Goal: Information Seeking & Learning: Learn about a topic

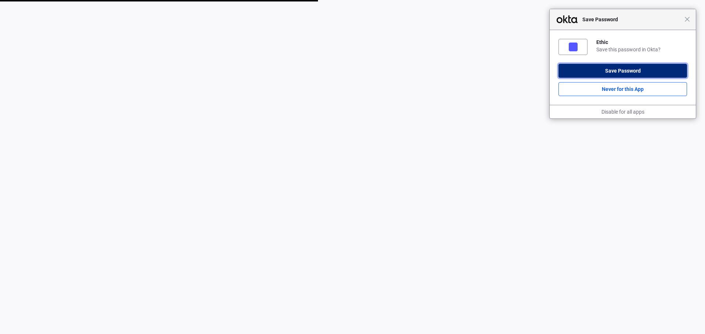
click at [596, 75] on button "Save Password" at bounding box center [622, 71] width 128 height 14
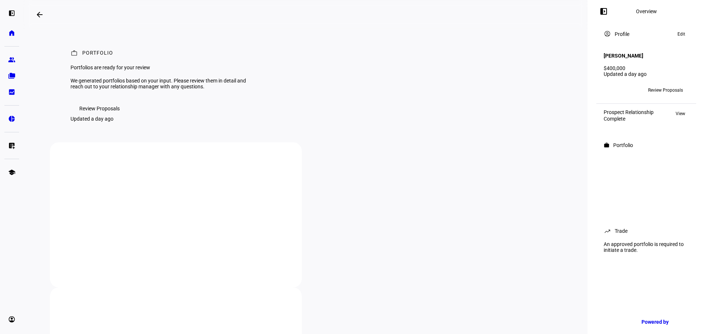
click at [97, 116] on span "Review Proposals" at bounding box center [99, 108] width 40 height 15
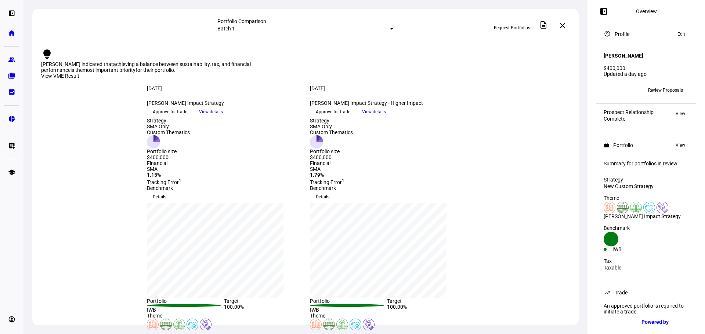
click at [525, 73] on div "View VME Result" at bounding box center [305, 76] width 528 height 7
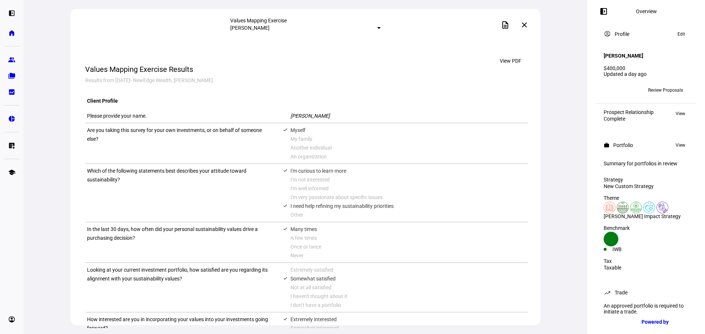
click at [526, 26] on mat-icon "close" at bounding box center [524, 25] width 9 height 9
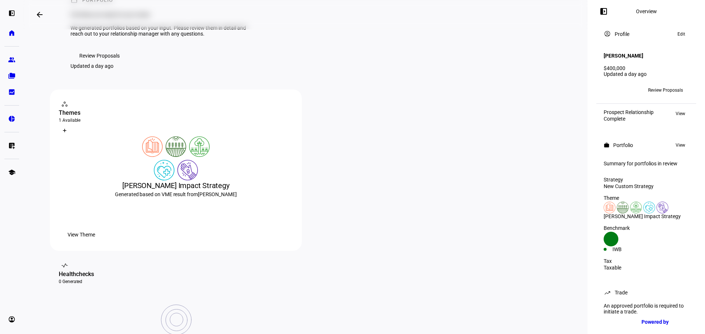
scroll to position [37, 0]
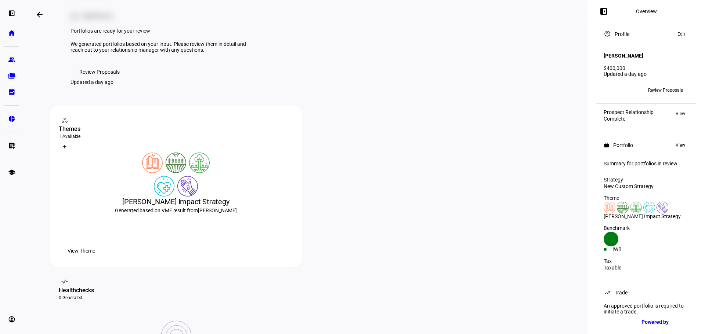
click at [95, 258] on span "View Theme" at bounding box center [82, 251] width 28 height 15
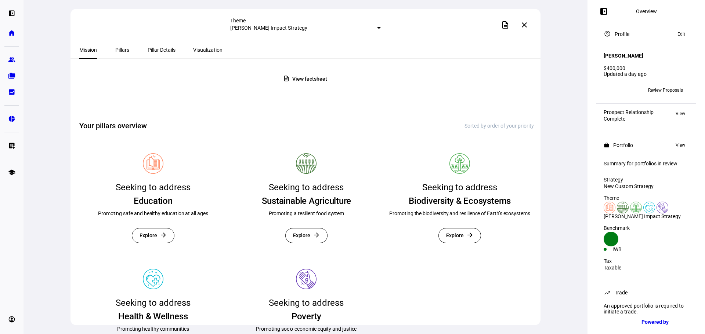
scroll to position [170, 0]
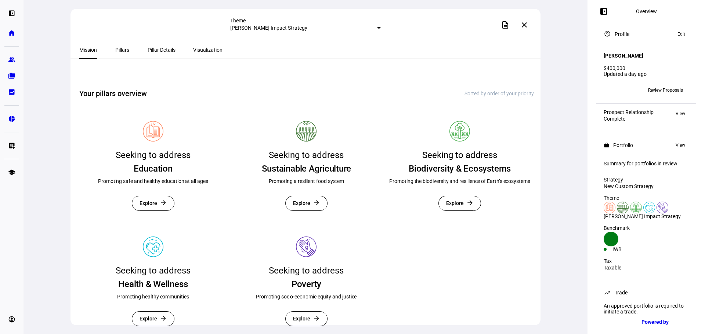
click at [115, 47] on span "Pillars" at bounding box center [122, 49] width 14 height 5
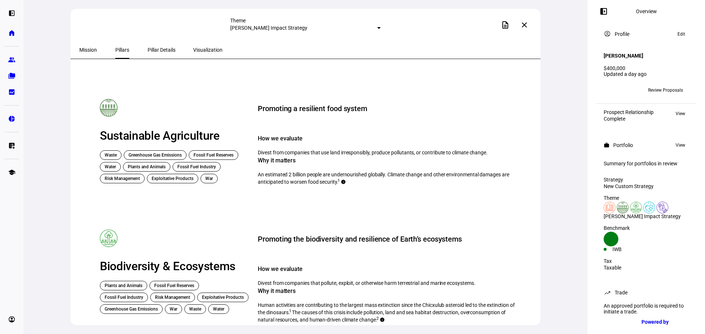
scroll to position [120, 0]
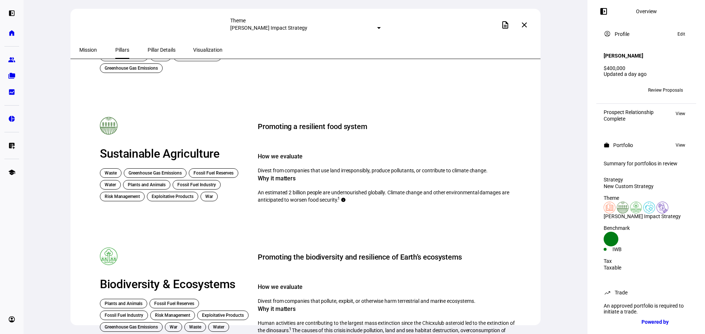
click at [523, 25] on mat-icon "close" at bounding box center [524, 25] width 9 height 9
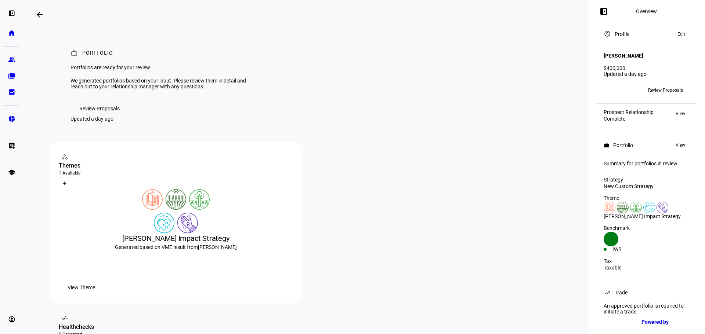
click at [112, 116] on span "Review Proposals" at bounding box center [99, 108] width 40 height 15
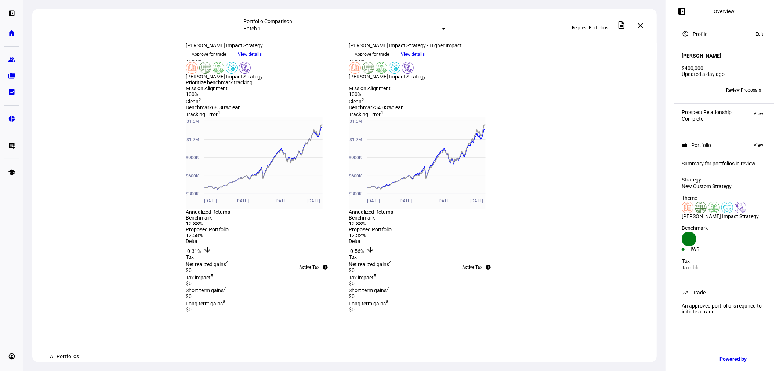
scroll to position [216, 0]
